Goal: Find specific page/section: Find specific page/section

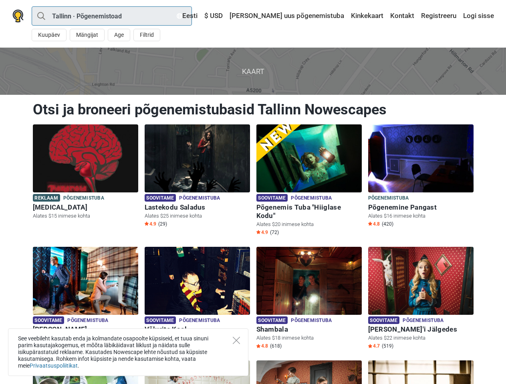
click at [112, 16] on input "Tallinn · Põgenemistoad" at bounding box center [112, 15] width 160 height 19
type input "[GEOGRAPHIC_DATA]"
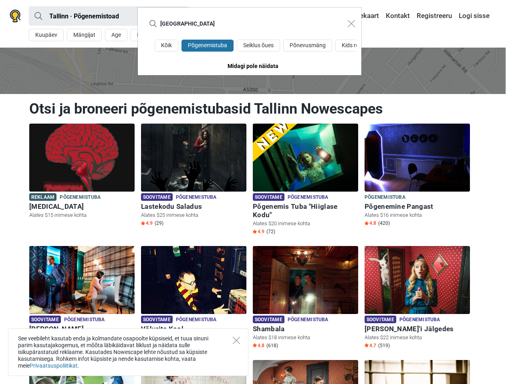
click at [49, 35] on div "Tallinn Kõik Põgenemistuba Seiklus õues Põnevusmäng Kids room Midagi pole näida…" at bounding box center [253, 192] width 506 height 384
click at [86, 35] on div "Tallinn Kõik Põgenemistuba Seiklus õues Põnevusmäng Kids room Midagi pole näida…" at bounding box center [253, 192] width 506 height 384
click at [119, 35] on div "Tallinn Kõik Põgenemistuba Seiklus õues Põnevusmäng Kids room Midagi pole näida…" at bounding box center [253, 192] width 506 height 384
click at [146, 35] on div "[GEOGRAPHIC_DATA]" at bounding box center [249, 24] width 223 height 32
click at [227, 16] on input "[GEOGRAPHIC_DATA]" at bounding box center [241, 23] width 195 height 19
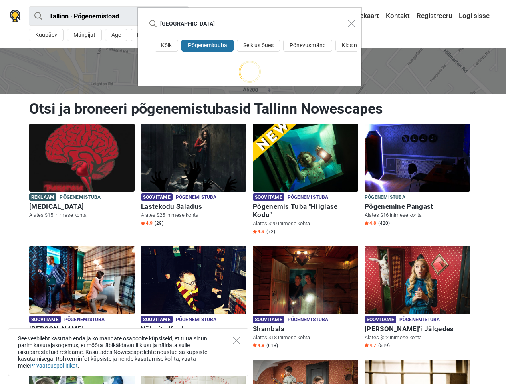
click at [254, 16] on input "[GEOGRAPHIC_DATA]" at bounding box center [241, 23] width 195 height 19
click at [402, 16] on div "Tallinn Kõik Põgenemistuba Seiklus õues Põnevusmäng Kids room" at bounding box center [253, 192] width 506 height 384
click at [438, 16] on div "Tallinn Kõik Põgenemistuba Seiklus õues Põnevusmäng Kids room" at bounding box center [253, 192] width 506 height 384
click at [477, 16] on div "Tallinn Kõik Põgenemistuba Seiklus õues Põnevusmäng Kids room" at bounding box center [253, 192] width 506 height 384
